Goal: Task Accomplishment & Management: Manage account settings

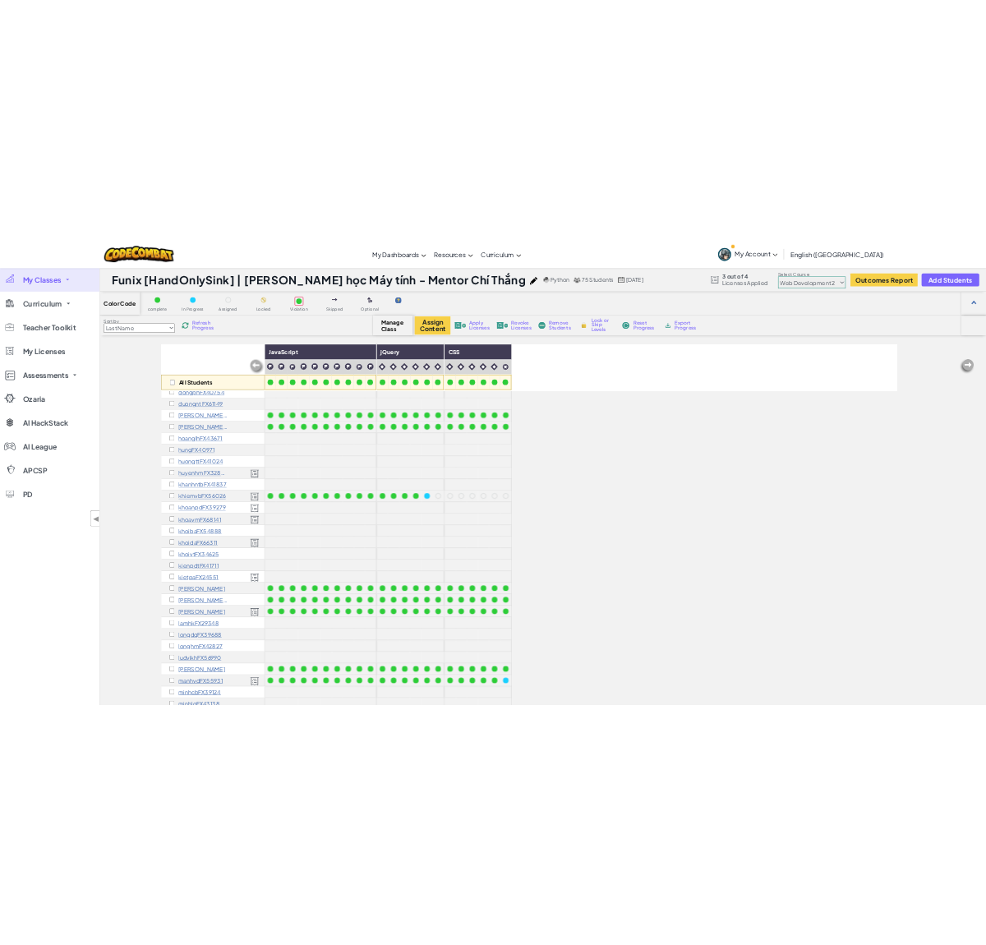
scroll to position [291, 0]
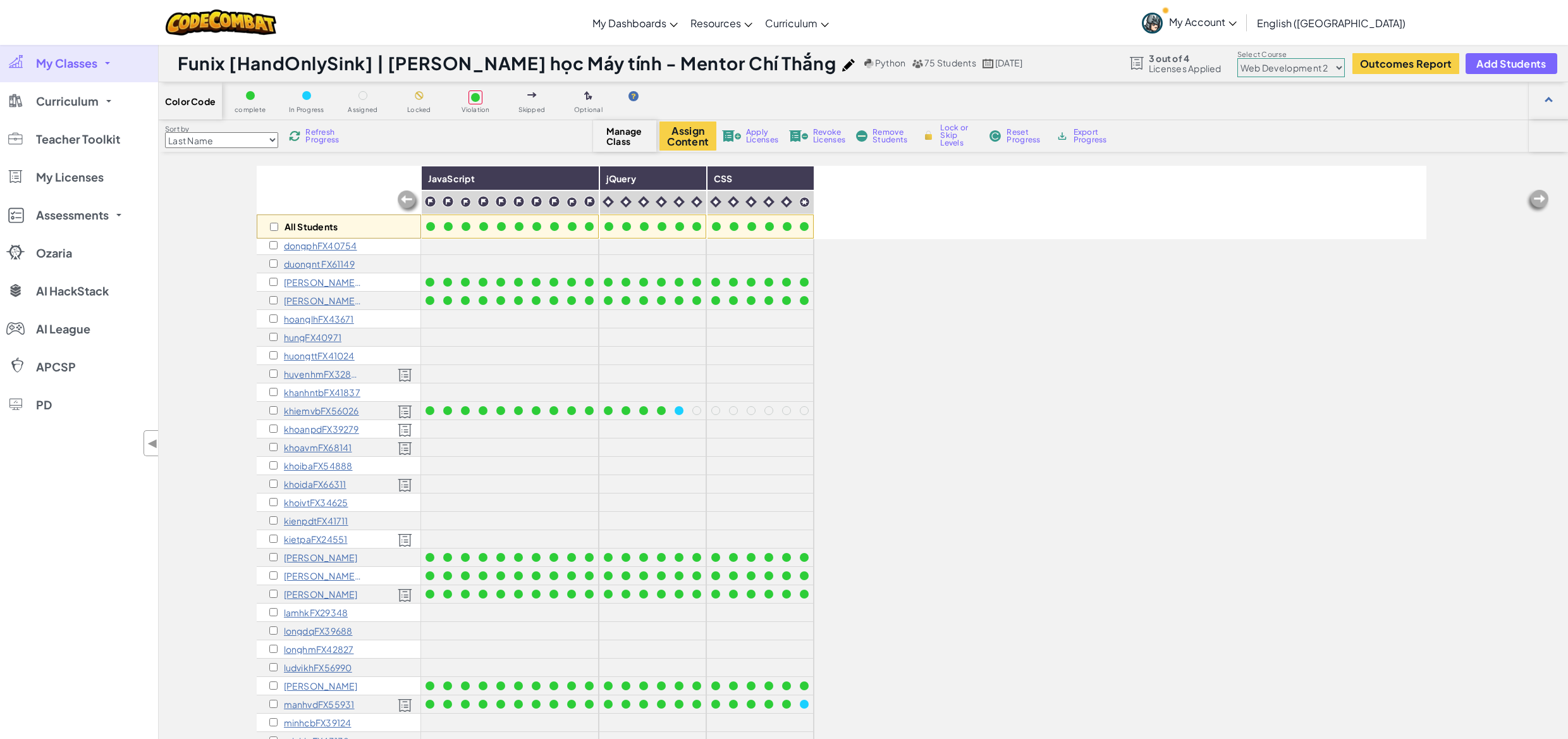
click at [1321, 73] on select "Junior Introduction to Computer Science Game Development 1 Web Development 1 Co…" at bounding box center [1291, 68] width 108 height 19
select select "57b621e7ad86a6efb5737e64"
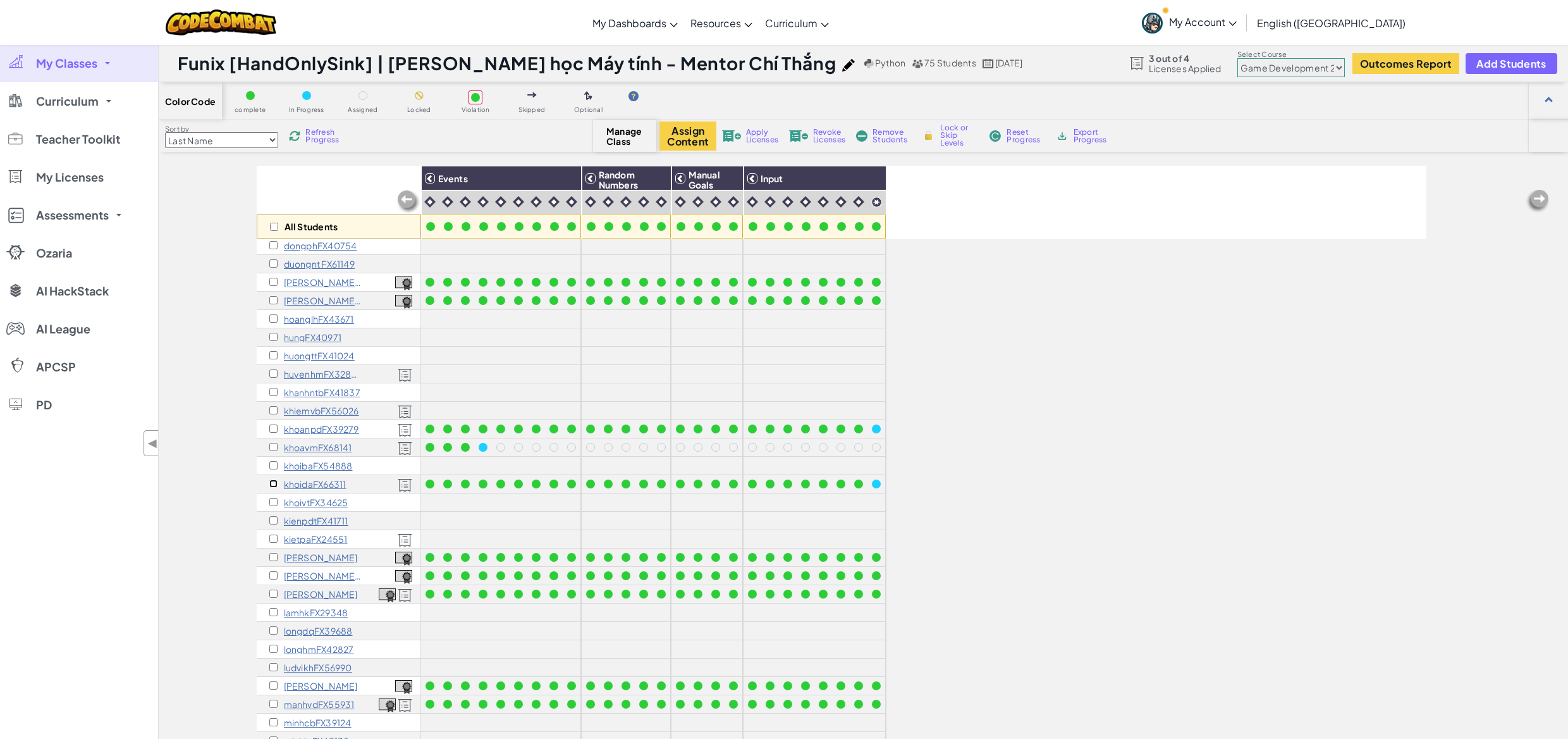
click at [271, 484] on input "checkbox" at bounding box center [273, 483] width 8 height 8
checkbox input "true"
click at [1288, 59] on select "Junior Introduction to Computer Science Game Development 1 Web Development 1 Co…" at bounding box center [1291, 68] width 108 height 19
select select "5789587aad86a6efb5737020"
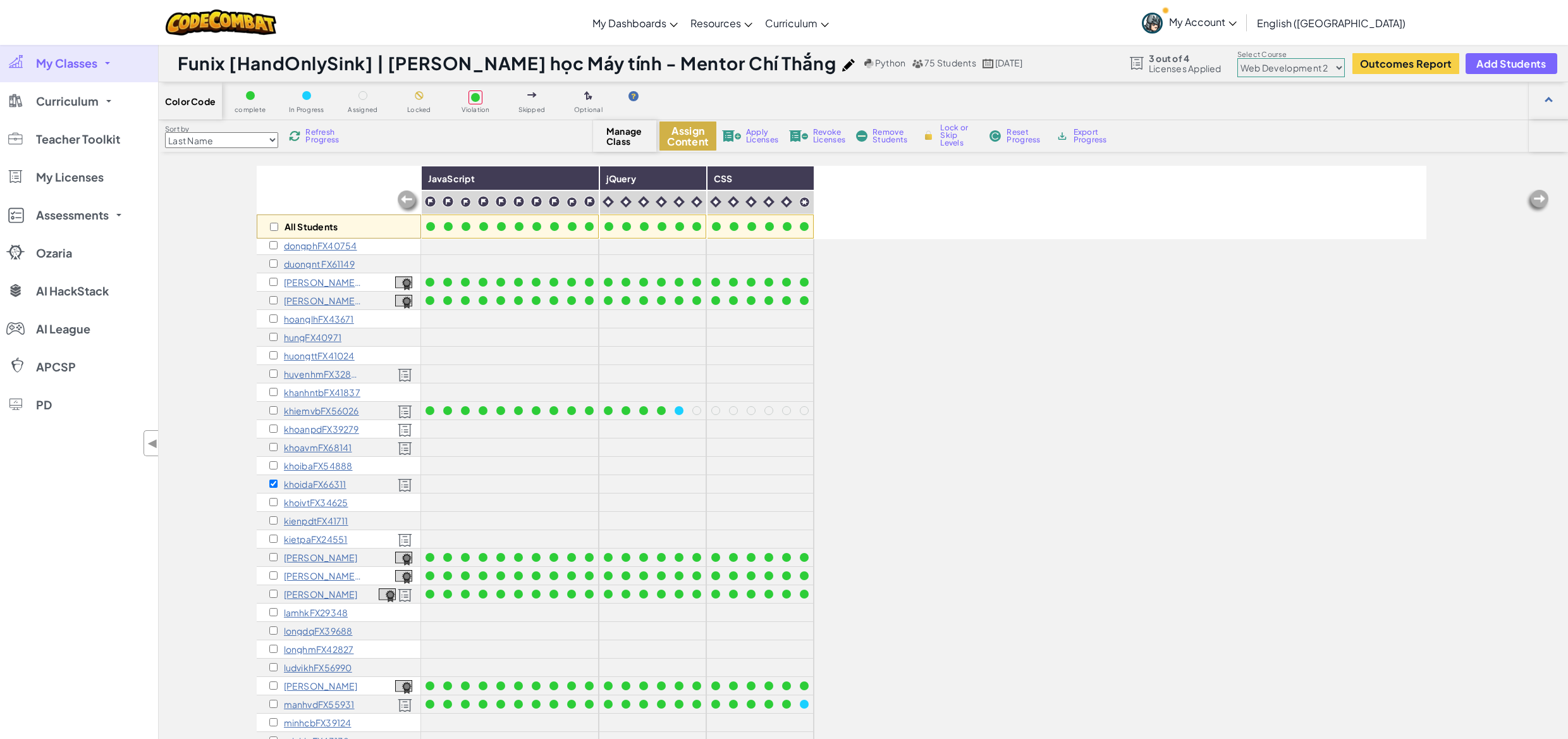
click at [672, 134] on button "Assign Content" at bounding box center [688, 136] width 57 height 29
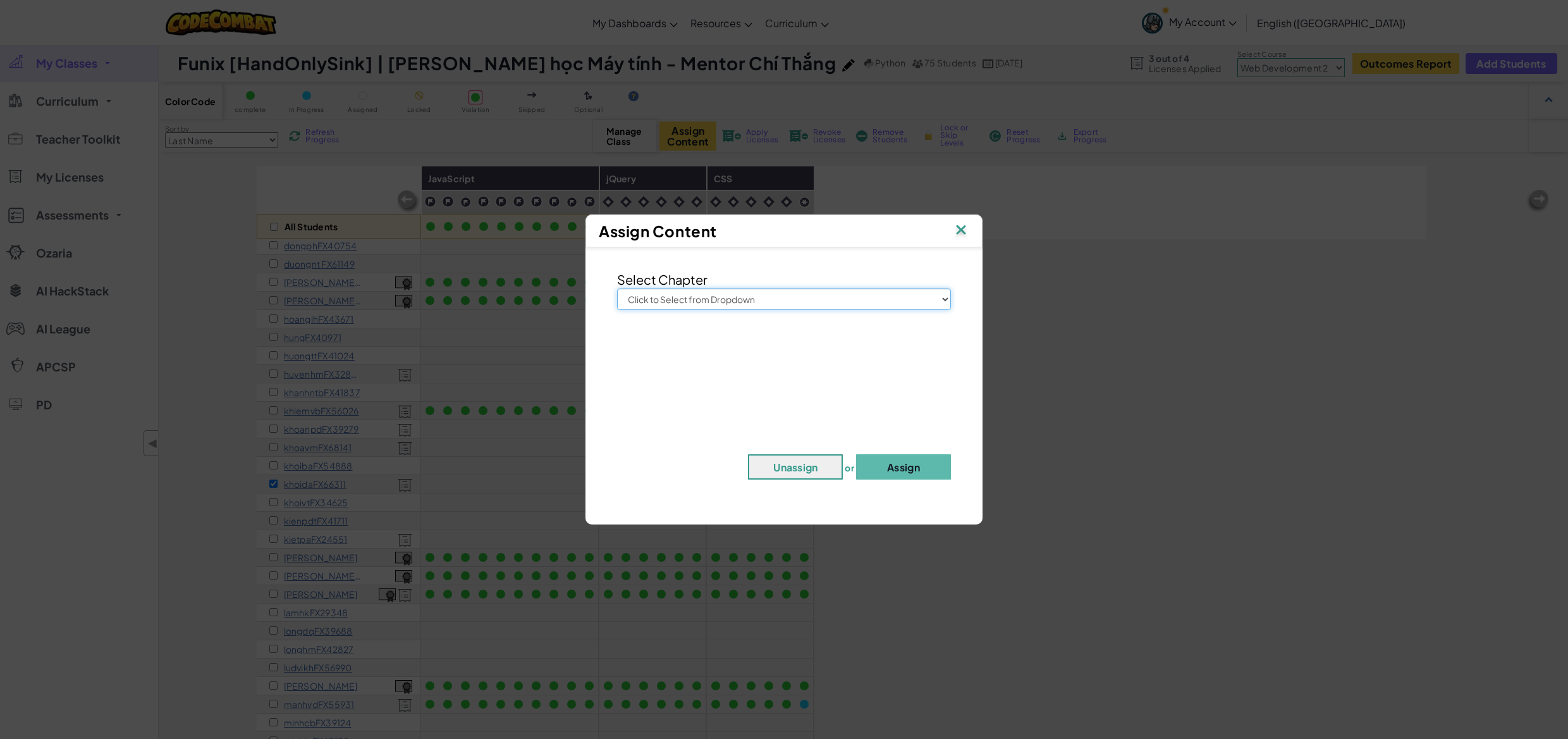
click at [730, 298] on select "Click to Select from Dropdown Junior Introduction to Computer Science Game Deve…" at bounding box center [784, 299] width 334 height 22
select select "Web Development 2"
click at [900, 468] on button "Assign" at bounding box center [903, 466] width 95 height 25
